Goal: Task Accomplishment & Management: Manage account settings

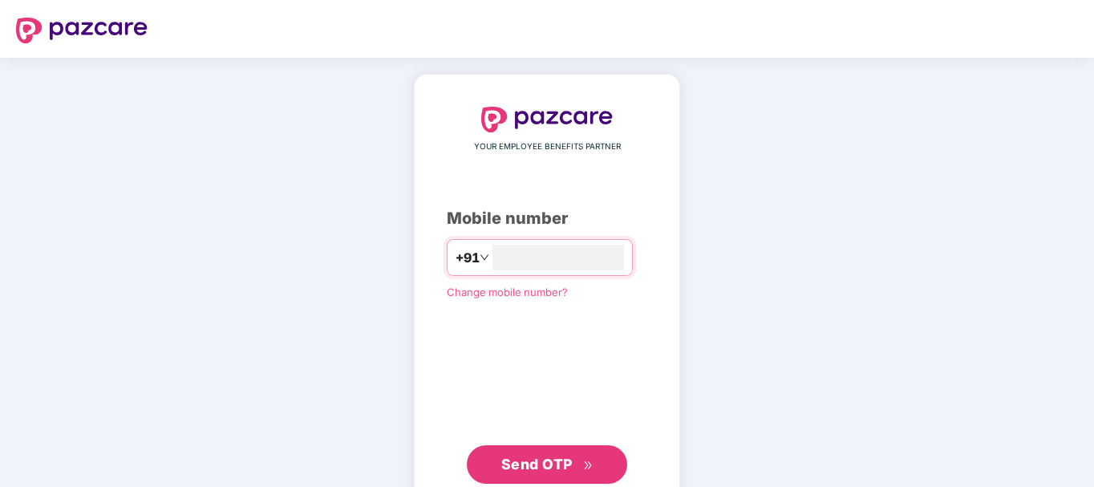
type input "**********"
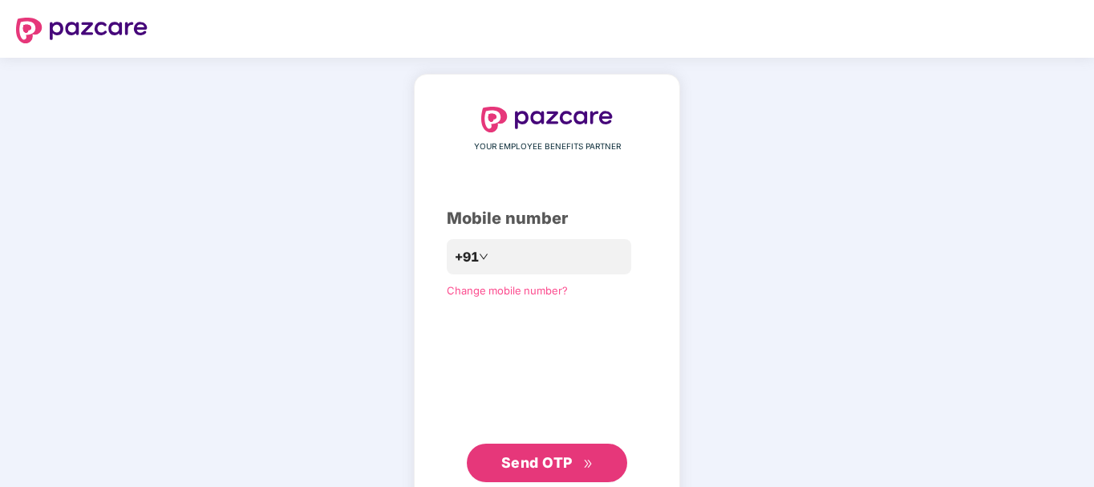
click at [553, 457] on span "Send OTP" at bounding box center [536, 462] width 71 height 17
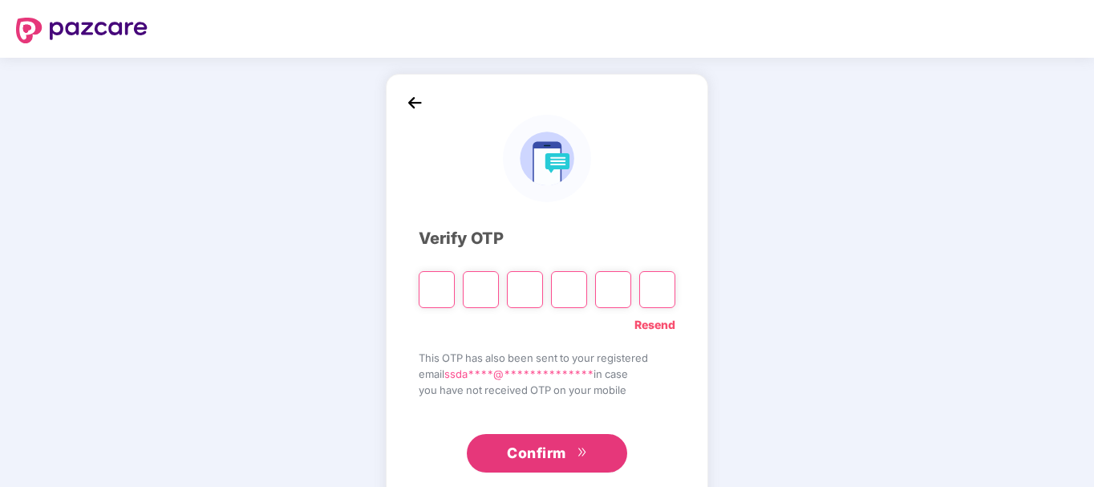
paste input "*"
type input "*"
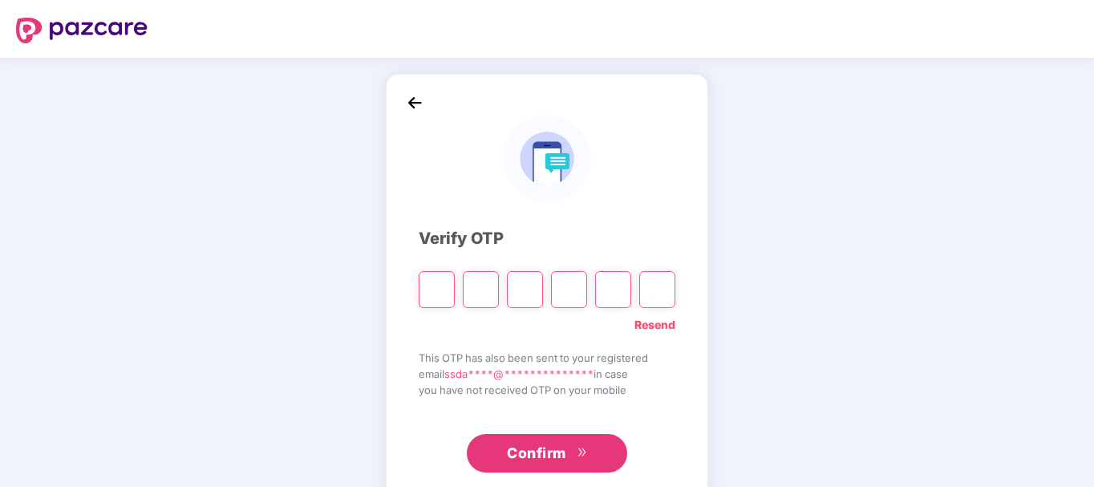
type input "*"
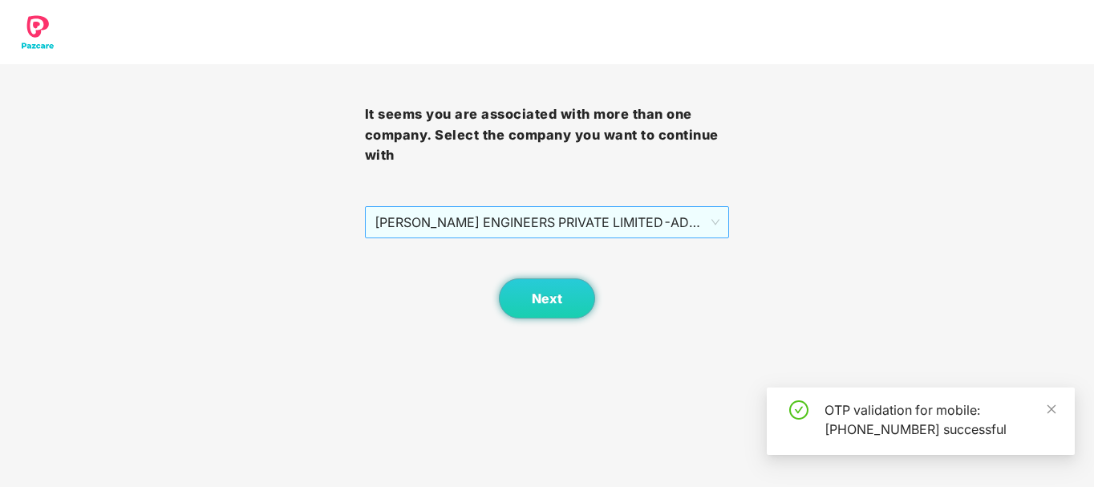
click at [578, 224] on span "RUCHA ENGINEERS PRIVATE LIMITED - ADMINONE - ADMIN" at bounding box center [548, 222] width 346 height 30
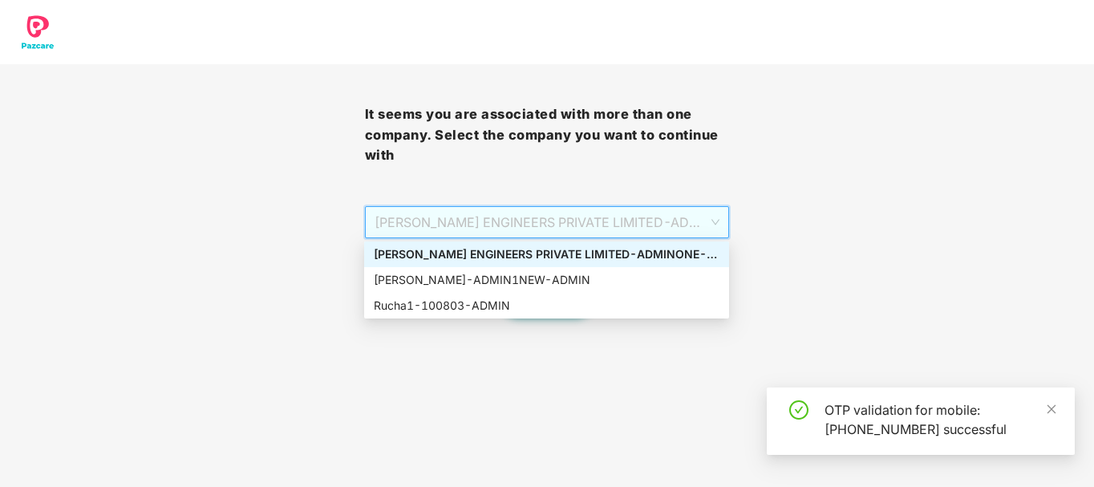
click at [529, 262] on div "RUCHA ENGINEERS PRIVATE LIMITED - ADMINONE - ADMIN" at bounding box center [547, 254] width 346 height 18
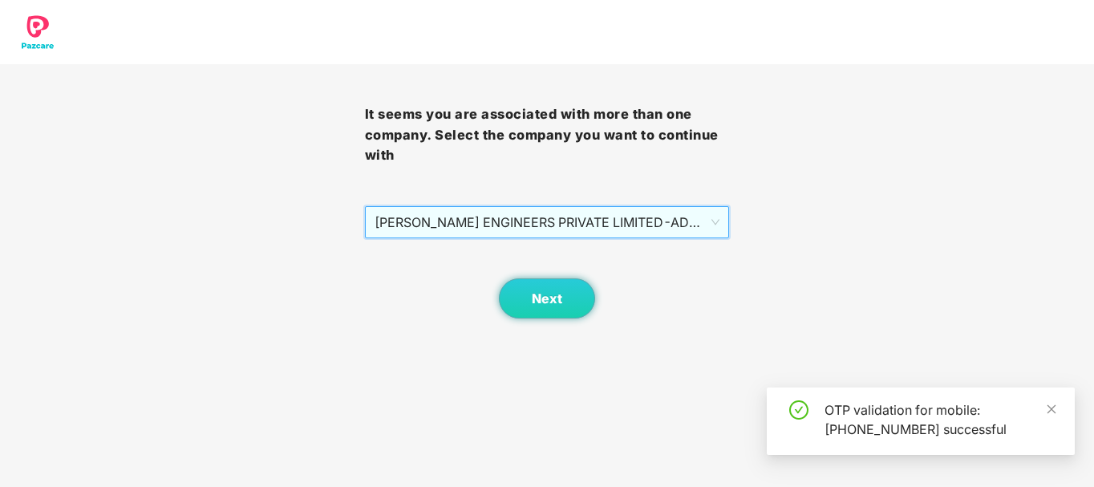
drag, startPoint x: 536, startPoint y: 279, endPoint x: 529, endPoint y: 261, distance: 18.8
click at [529, 261] on div "Next" at bounding box center [547, 278] width 365 height 80
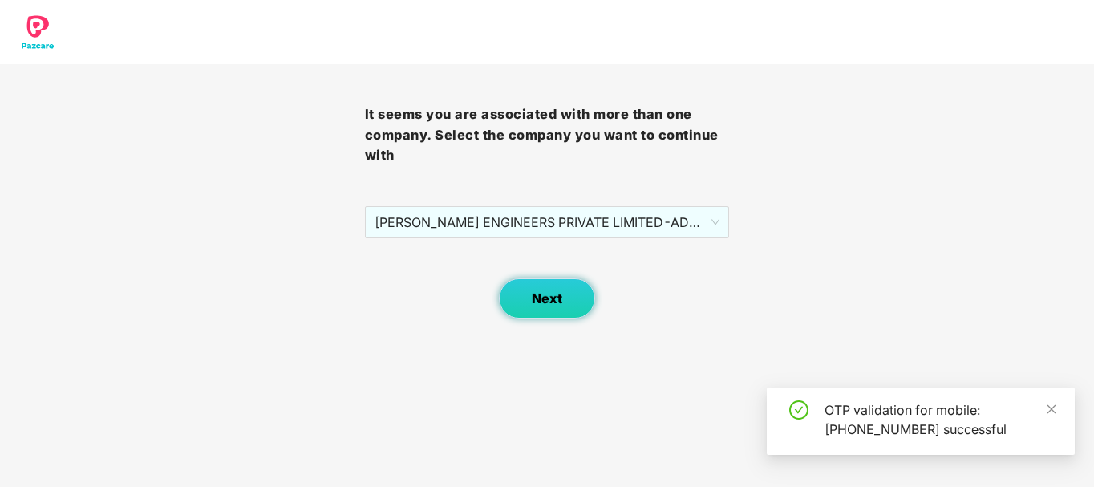
click at [541, 309] on button "Next" at bounding box center [547, 298] width 96 height 40
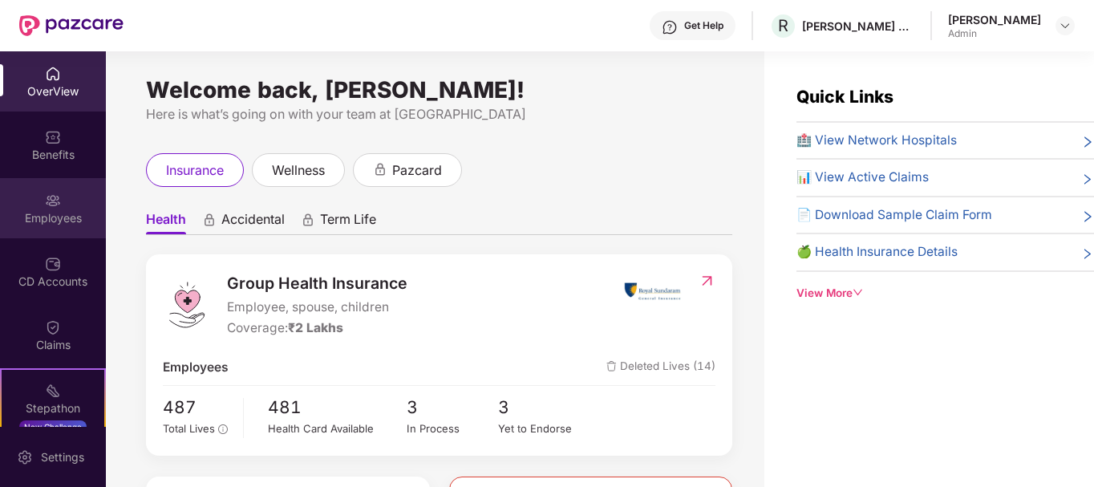
click at [18, 202] on div "Employees" at bounding box center [53, 208] width 106 height 60
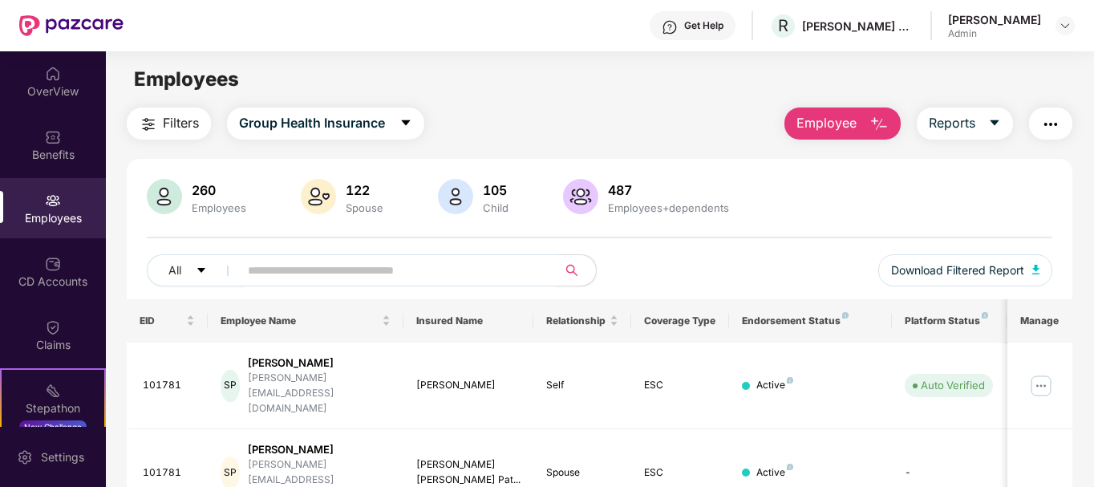
click at [338, 277] on input "text" at bounding box center [392, 270] width 288 height 24
paste input "******"
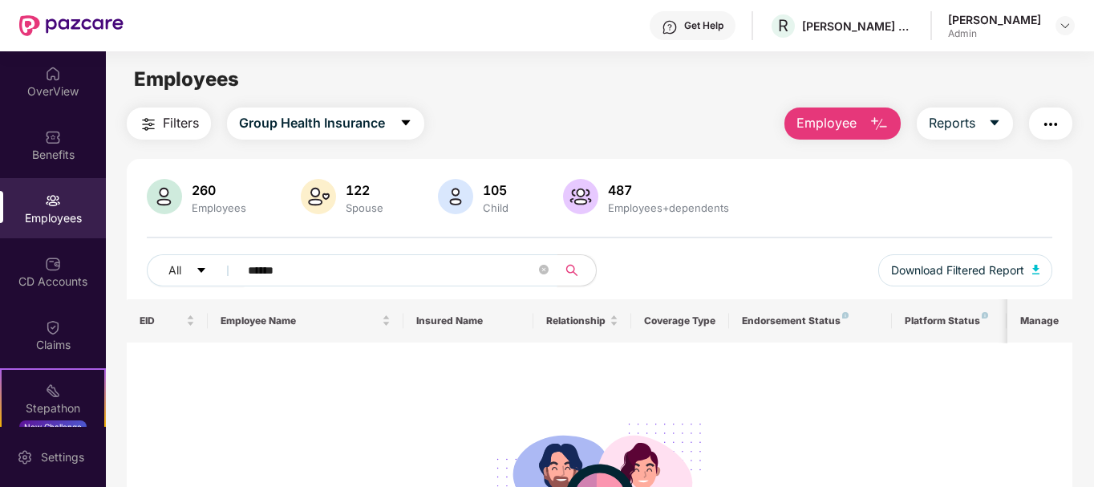
scroll to position [31, 0]
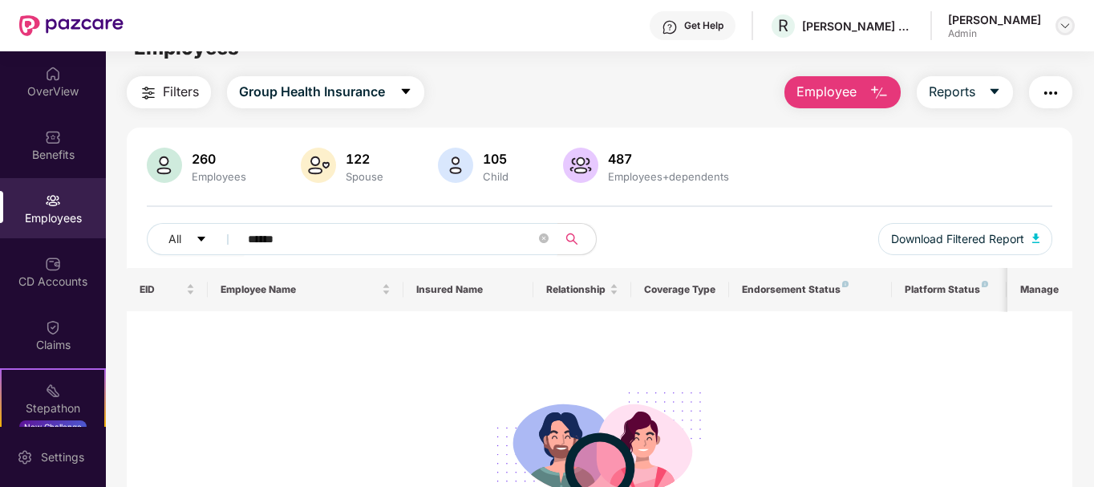
type input "******"
click at [1065, 33] on div at bounding box center [1064, 25] width 19 height 19
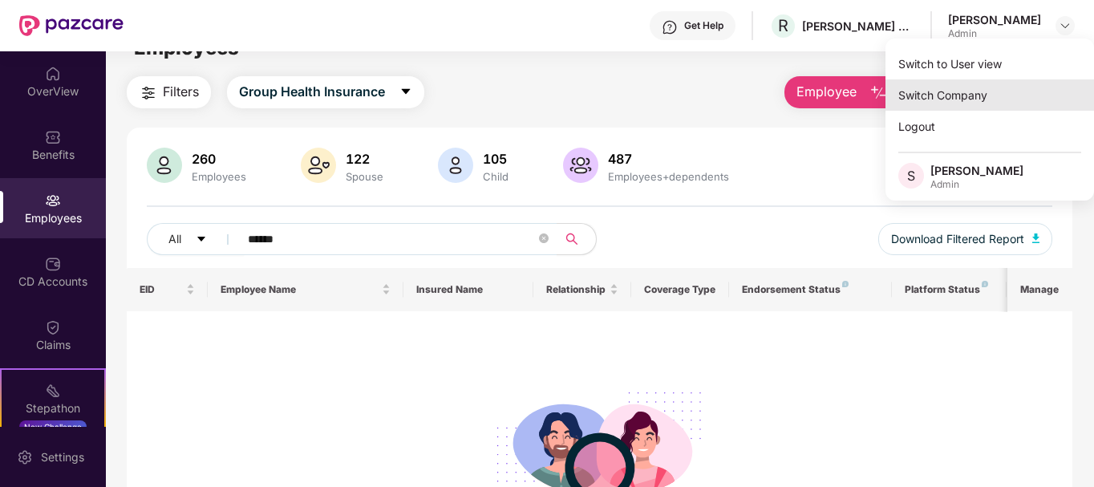
click at [952, 101] on div "Switch Company" at bounding box center [989, 94] width 209 height 31
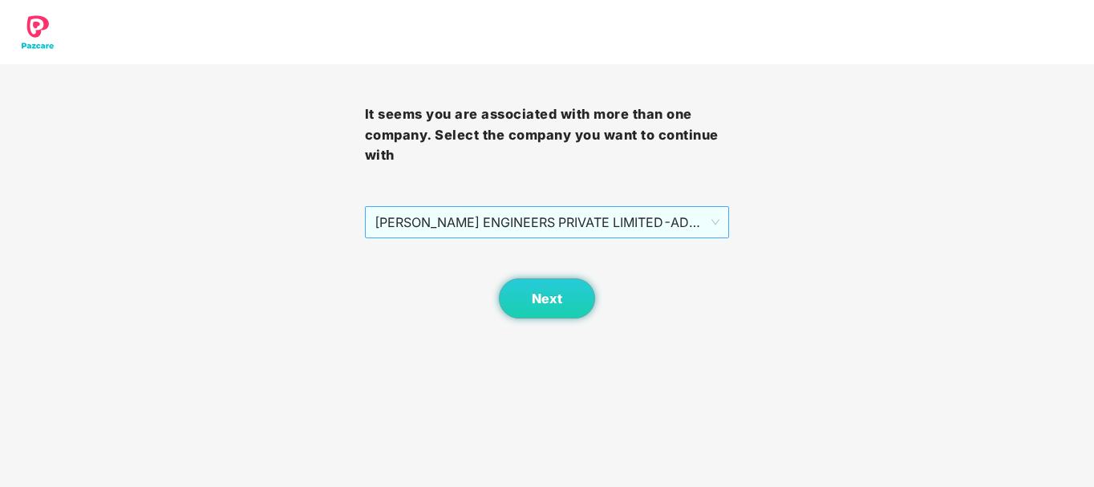
click at [669, 237] on span "RUCHA ENGINEERS PRIVATE LIMITED - ADMINONE - ADMIN" at bounding box center [548, 222] width 346 height 30
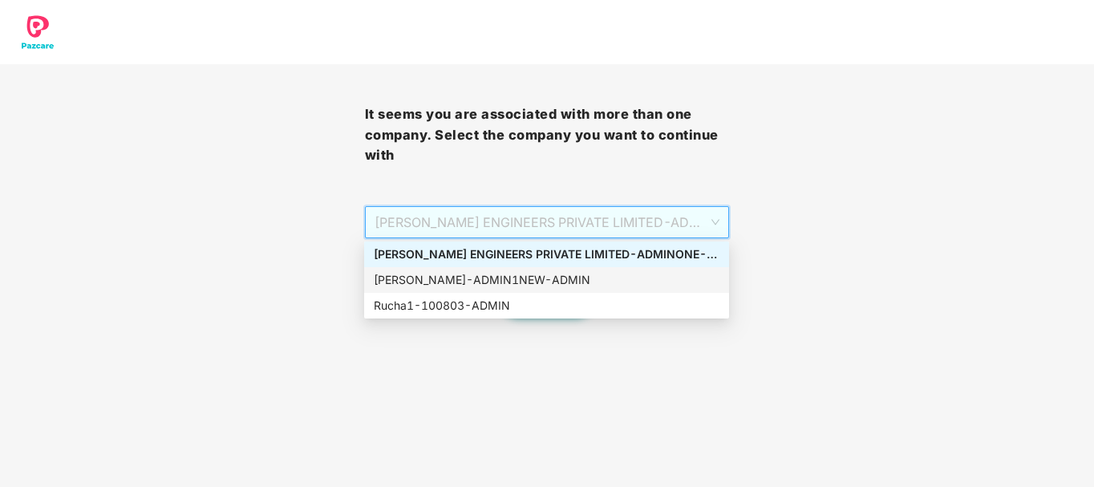
click at [528, 286] on div "Rucha - ADMIN1NEW - ADMIN" at bounding box center [547, 280] width 346 height 18
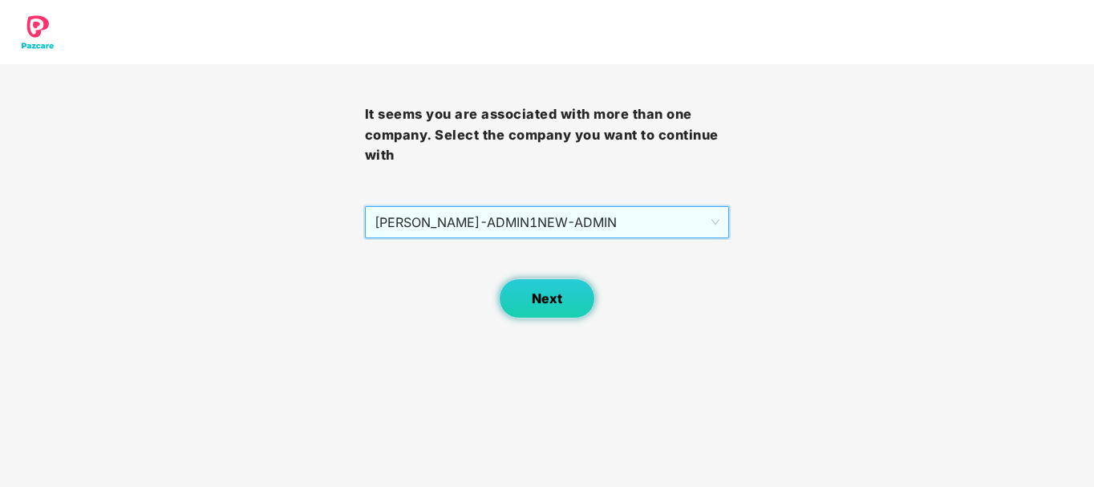
click at [529, 297] on button "Next" at bounding box center [547, 298] width 96 height 40
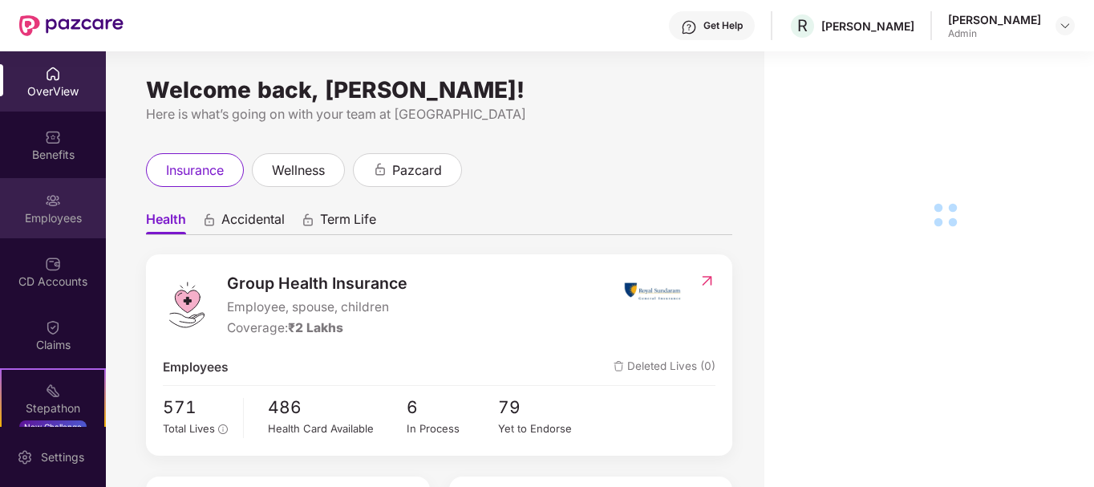
click at [38, 229] on div "Employees" at bounding box center [53, 208] width 106 height 60
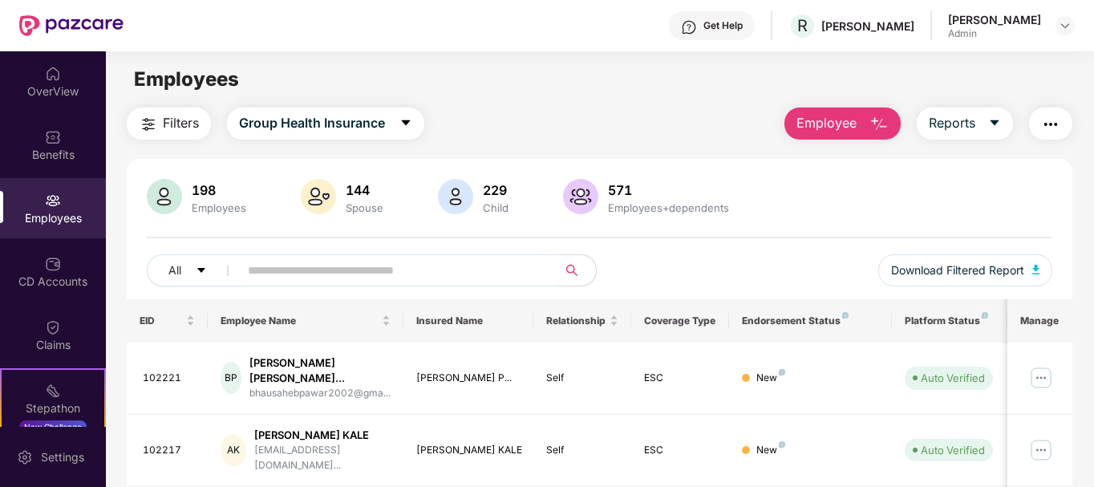
paste input "******"
click at [328, 271] on input "******" at bounding box center [392, 270] width 288 height 24
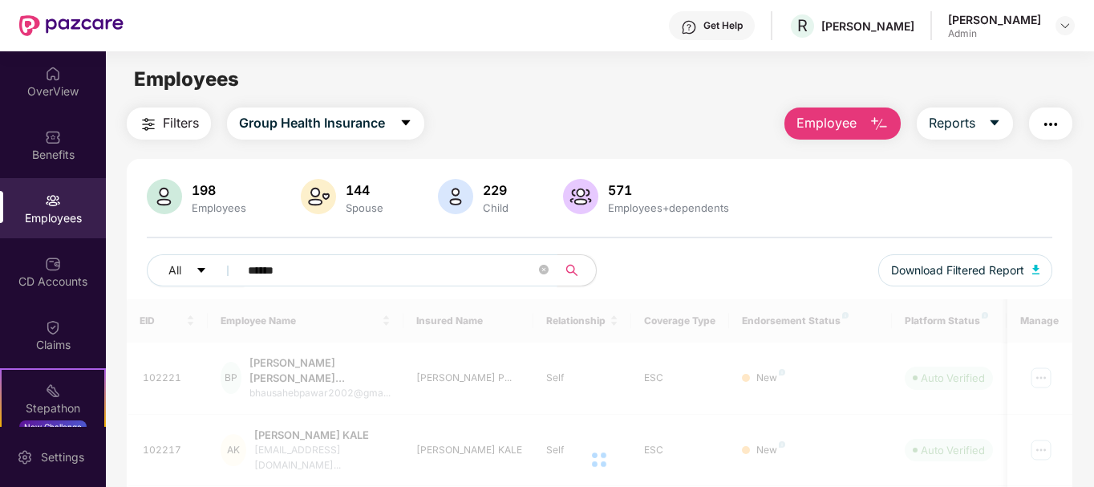
type input "******"
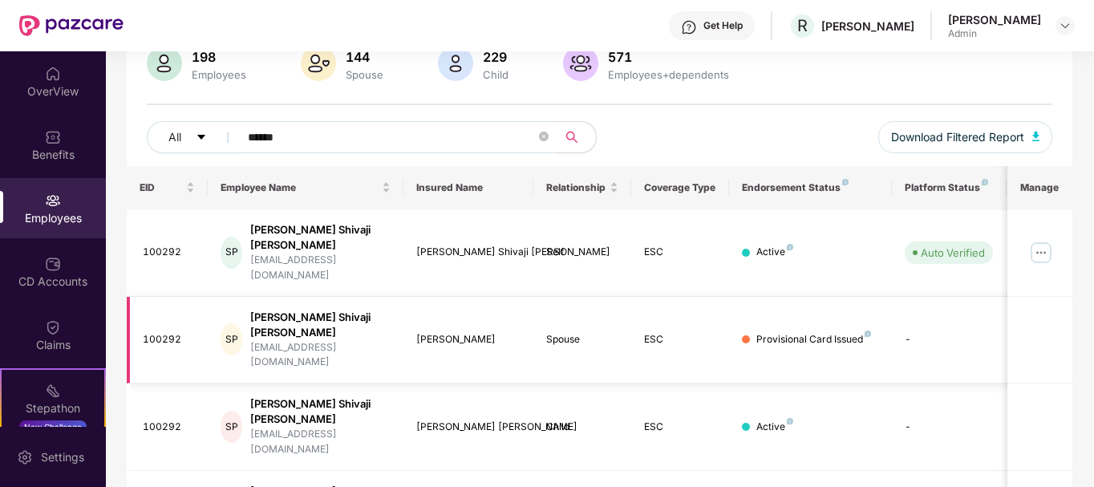
scroll to position [134, 0]
click at [1037, 239] on img at bounding box center [1041, 252] width 26 height 26
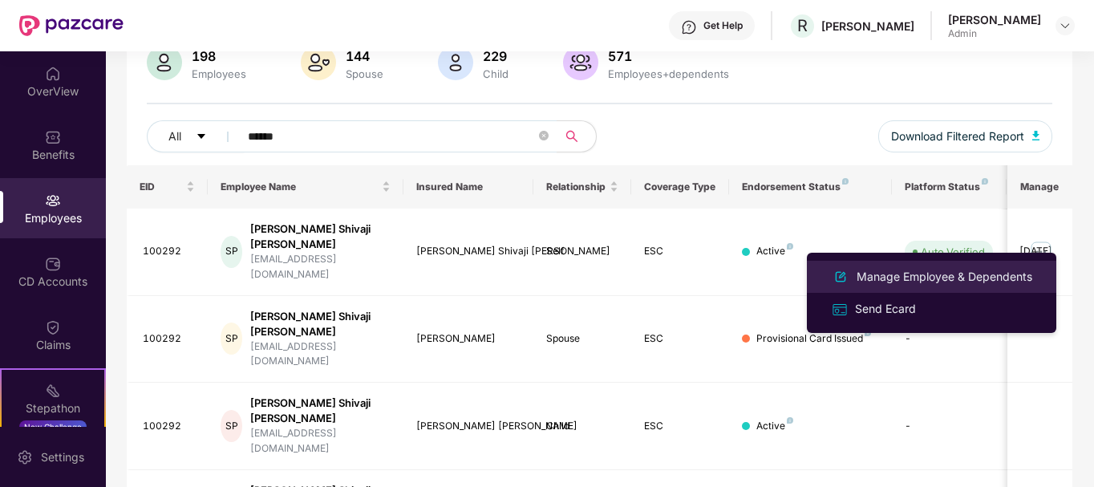
click at [897, 277] on div "Manage Employee & Dependents" at bounding box center [944, 277] width 182 height 18
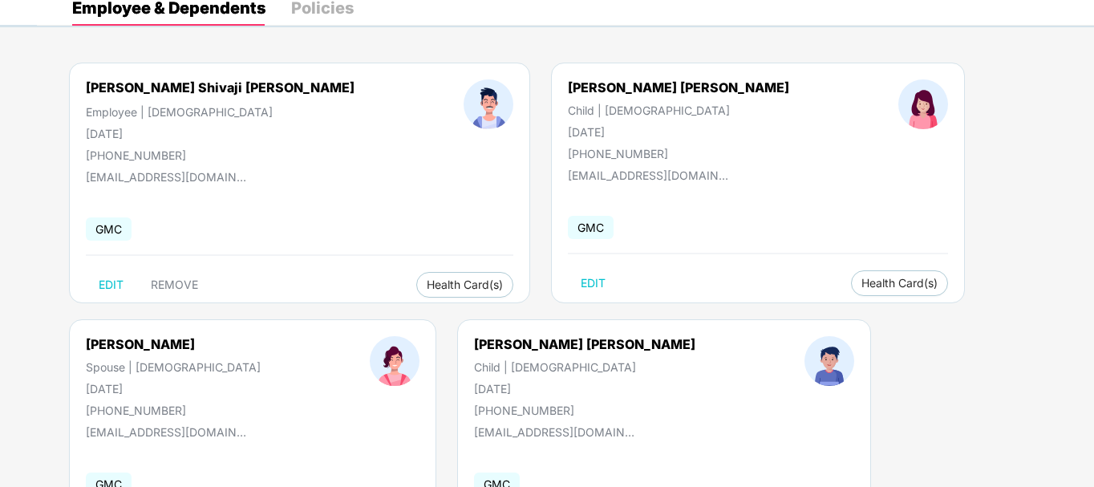
scroll to position [86, 0]
click at [1027, 313] on img at bounding box center [1026, 315] width 16 height 16
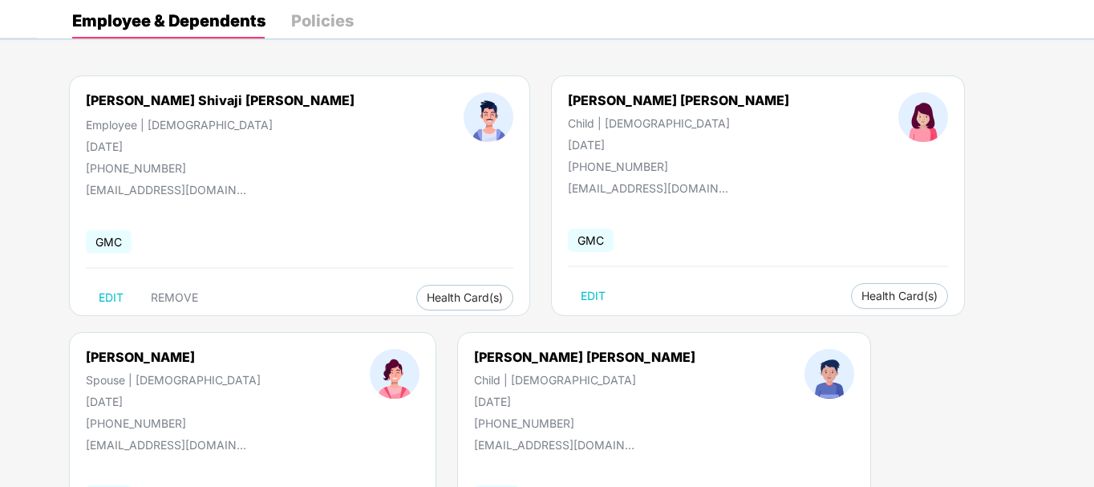
scroll to position [0, 0]
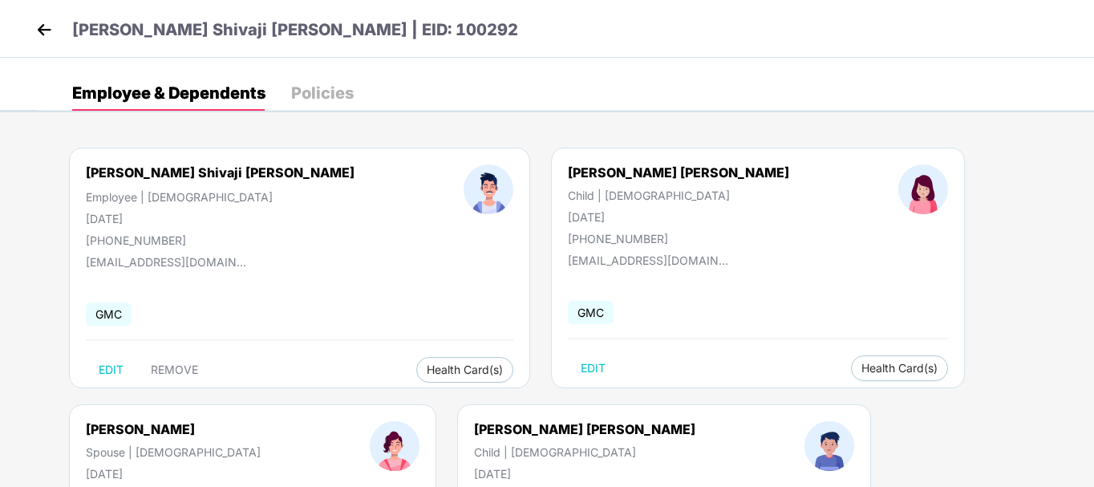
click at [45, 32] on img at bounding box center [44, 30] width 24 height 24
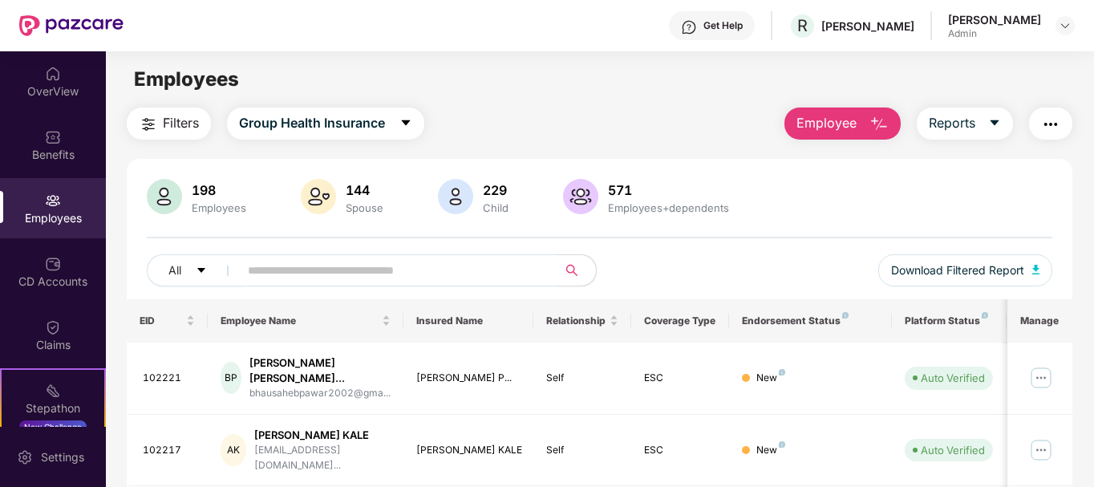
click at [743, 20] on div "Get Help" at bounding box center [722, 25] width 39 height 13
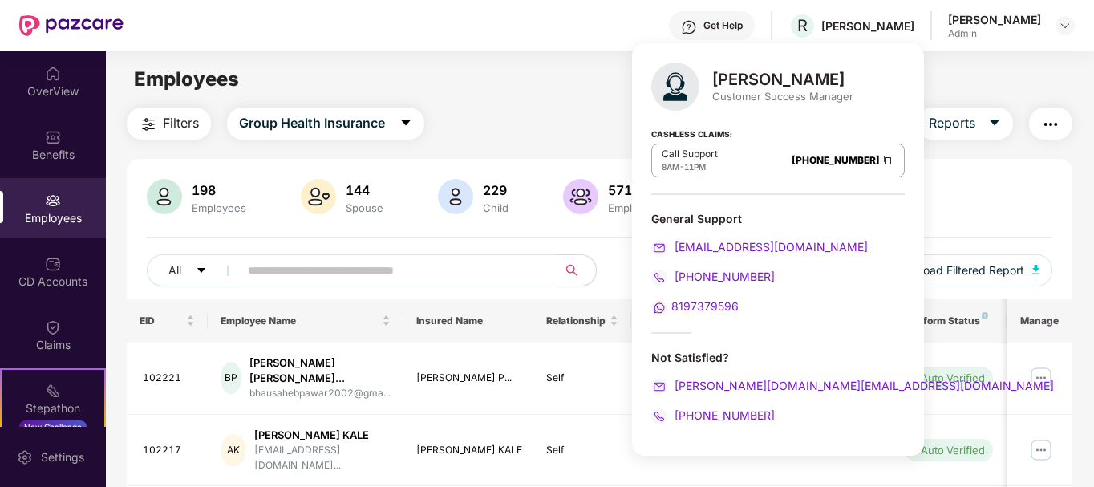
click at [881, 157] on img at bounding box center [887, 160] width 13 height 14
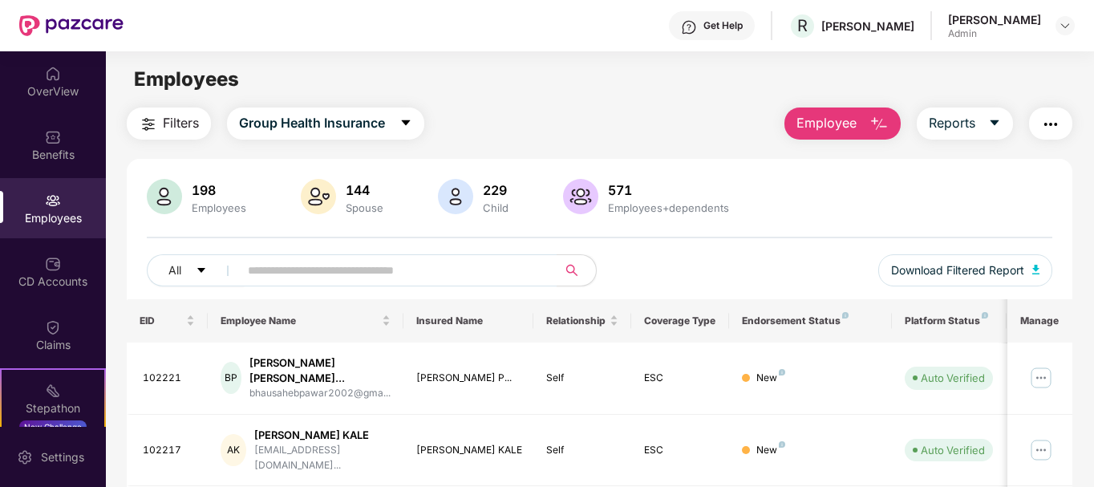
click at [517, 110] on div "Filters Group Health Insurance Employee Reports" at bounding box center [600, 123] width 946 height 32
